Goal: Task Accomplishment & Management: Use online tool/utility

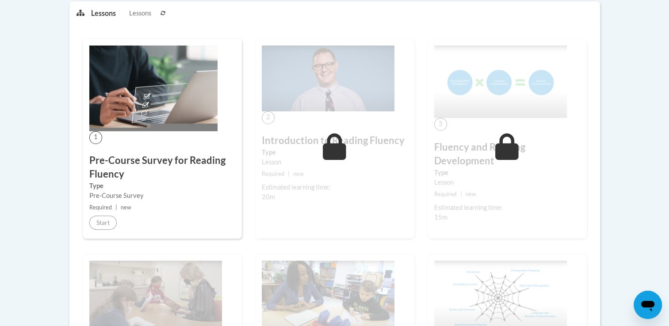
scroll to position [230, 0]
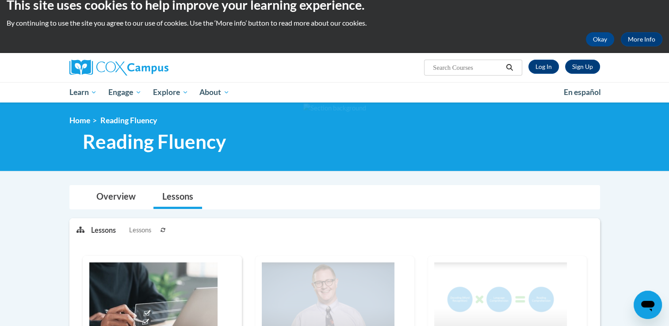
scroll to position [12, 0]
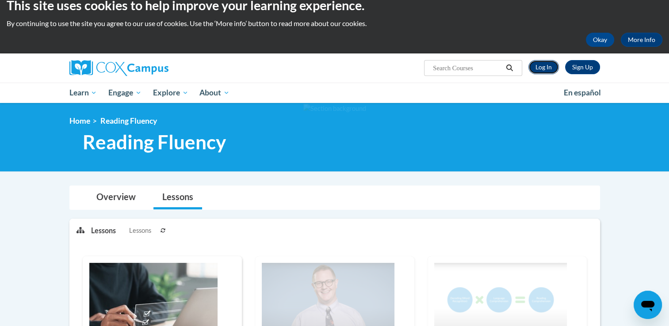
click at [549, 65] on link "Log In" at bounding box center [544, 67] width 31 height 14
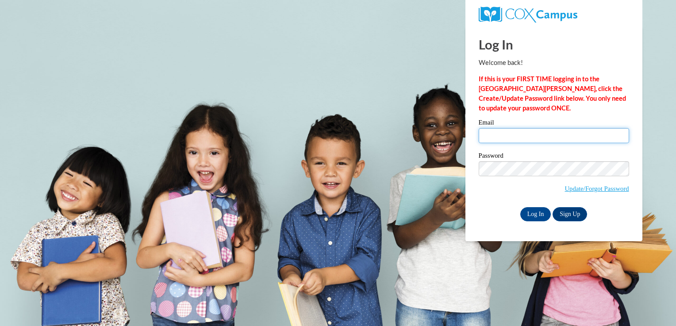
click at [517, 137] on input "Email" at bounding box center [554, 135] width 150 height 15
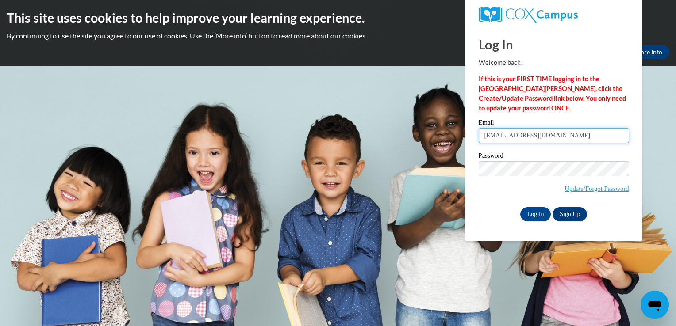
click at [547, 138] on input "cbrunoldconesa@waussuschools.org" at bounding box center [554, 135] width 150 height 15
click at [549, 139] on input "cbrunoldconesa@waussuschools.org" at bounding box center [554, 135] width 150 height 15
type input "cbrunoldconesa@wausauschools.org"
click at [531, 208] on input "Log In" at bounding box center [535, 214] width 31 height 14
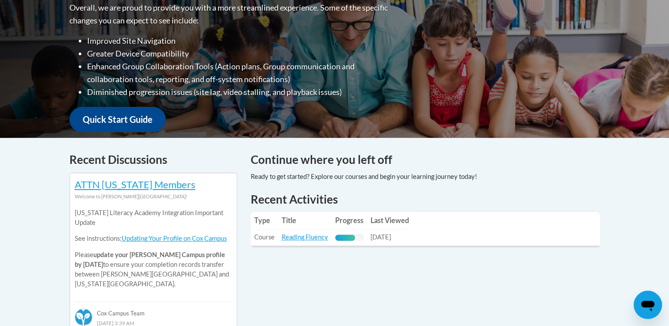
scroll to position [241, 0]
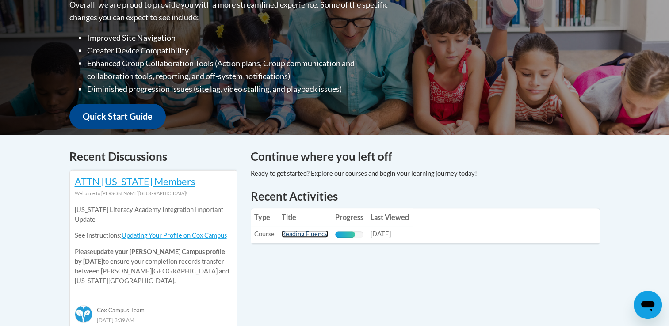
click at [313, 234] on link "Reading Fluency" at bounding box center [305, 234] width 46 height 8
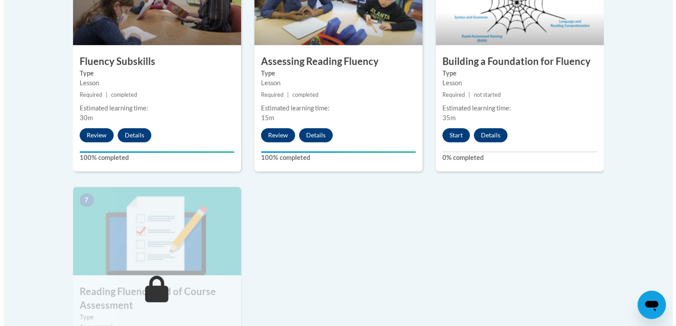
scroll to position [571, 0]
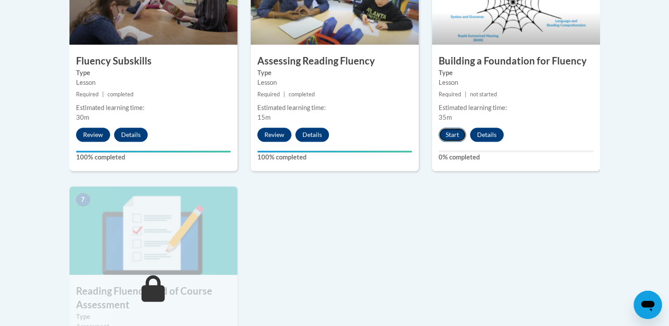
click at [456, 134] on button "Start" at bounding box center [452, 135] width 27 height 14
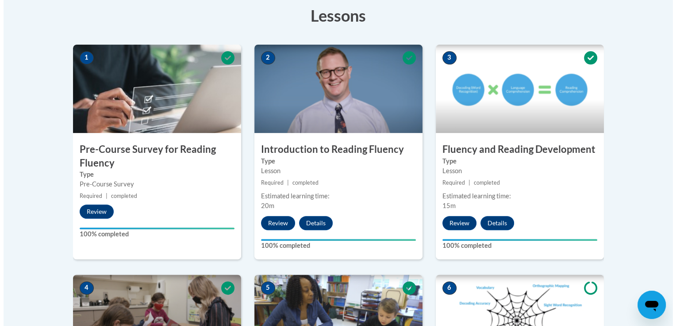
scroll to position [571, 0]
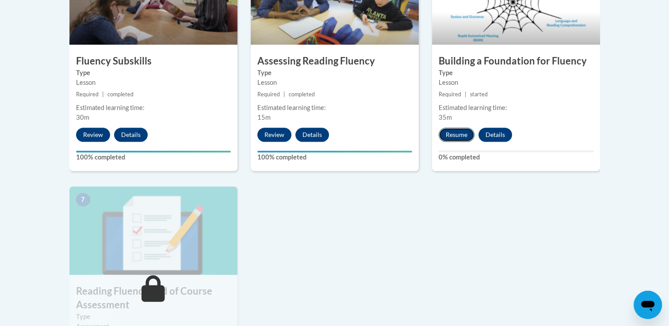
click at [453, 134] on button "Resume" at bounding box center [457, 135] width 36 height 14
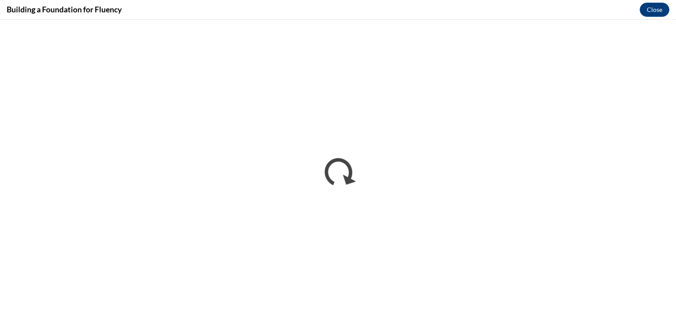
scroll to position [0, 0]
